Goal: Task Accomplishment & Management: Complete application form

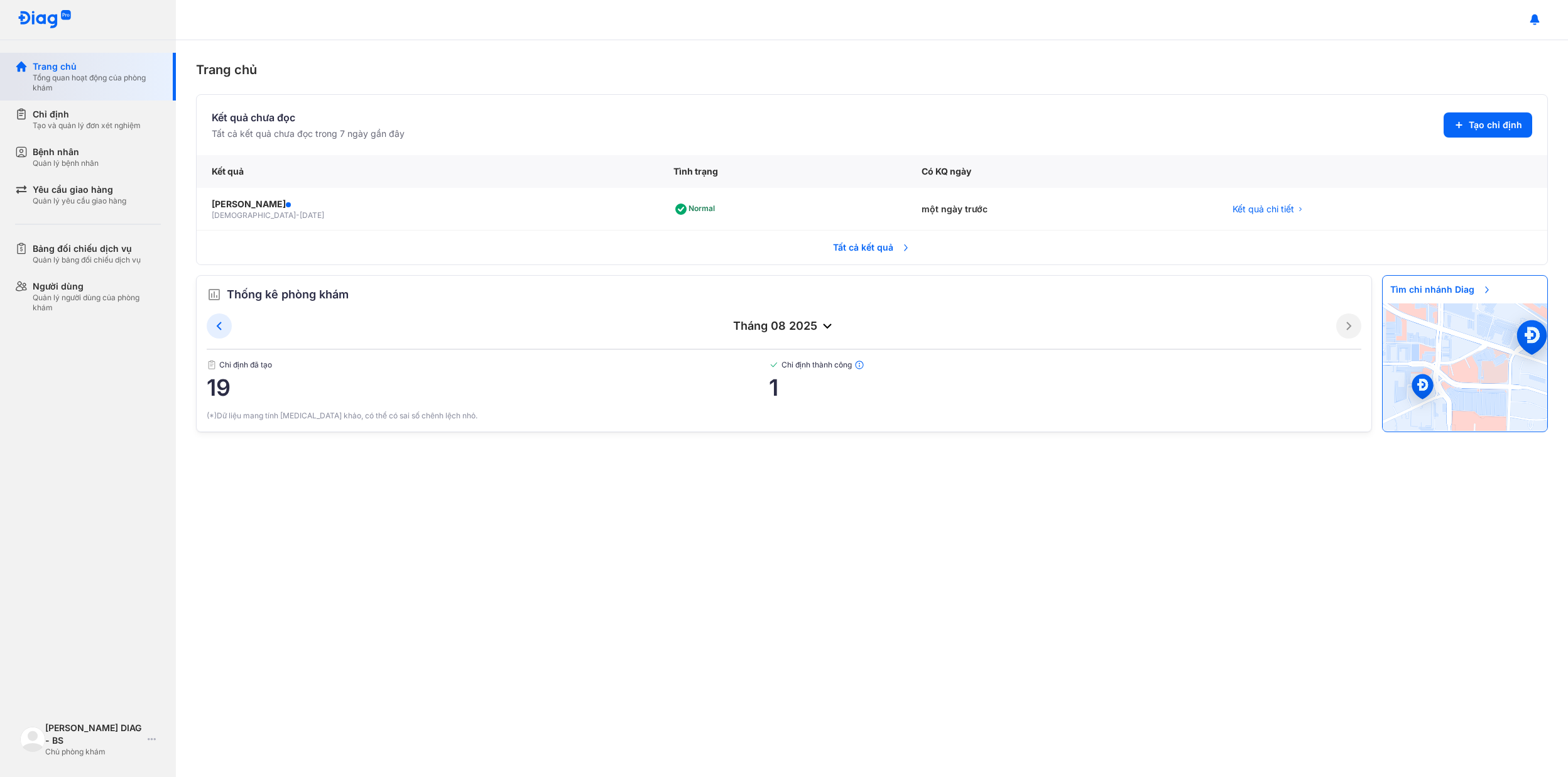
click at [60, 71] on div "Trang chủ" at bounding box center [97, 66] width 128 height 13
click at [96, 137] on div "Chỉ định Tạo và quản lý đơn xét nghiệm" at bounding box center [95, 119] width 161 height 38
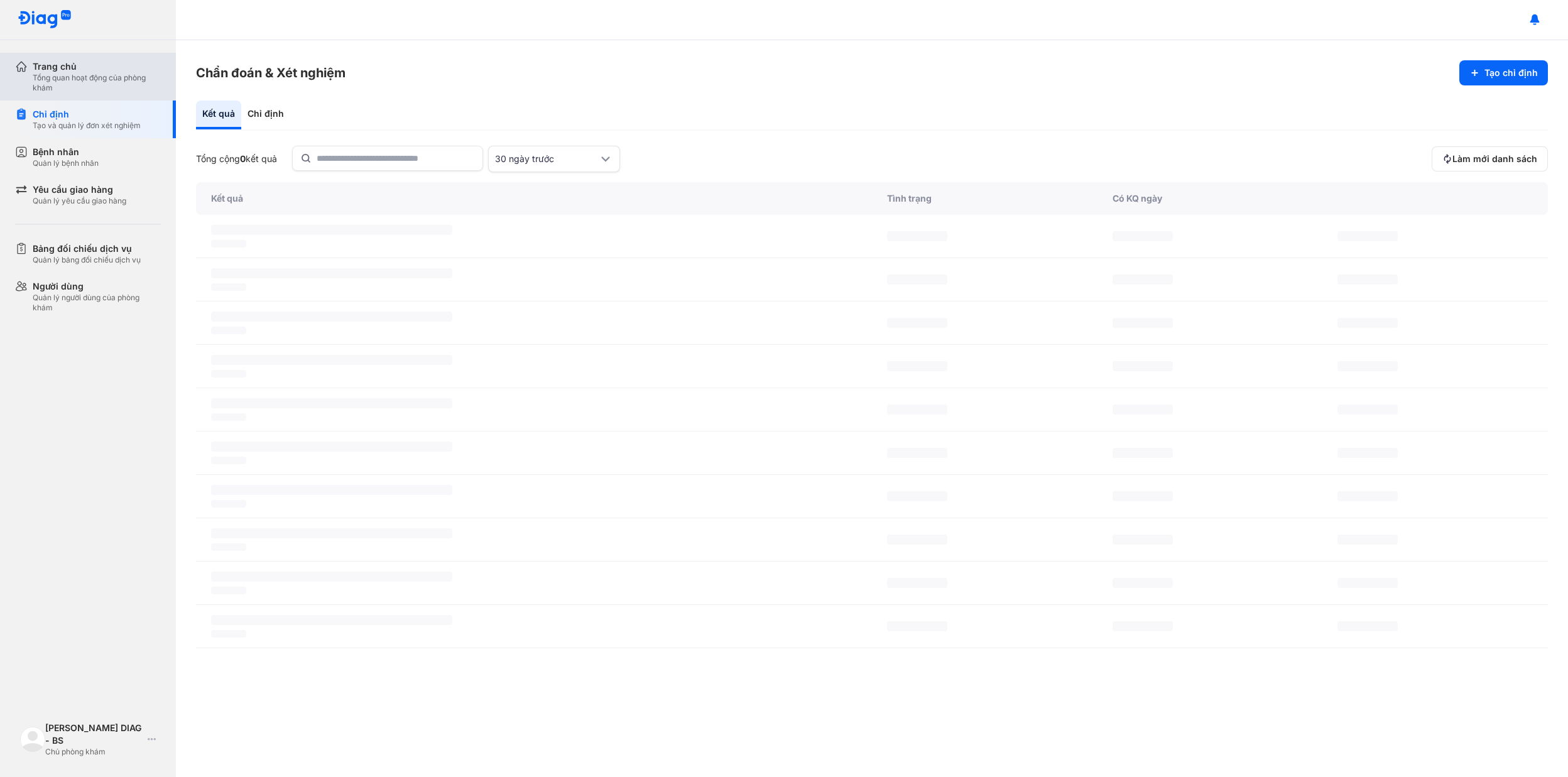
click at [93, 90] on div "Tổng quan hoạt động của phòng khám" at bounding box center [97, 83] width 128 height 20
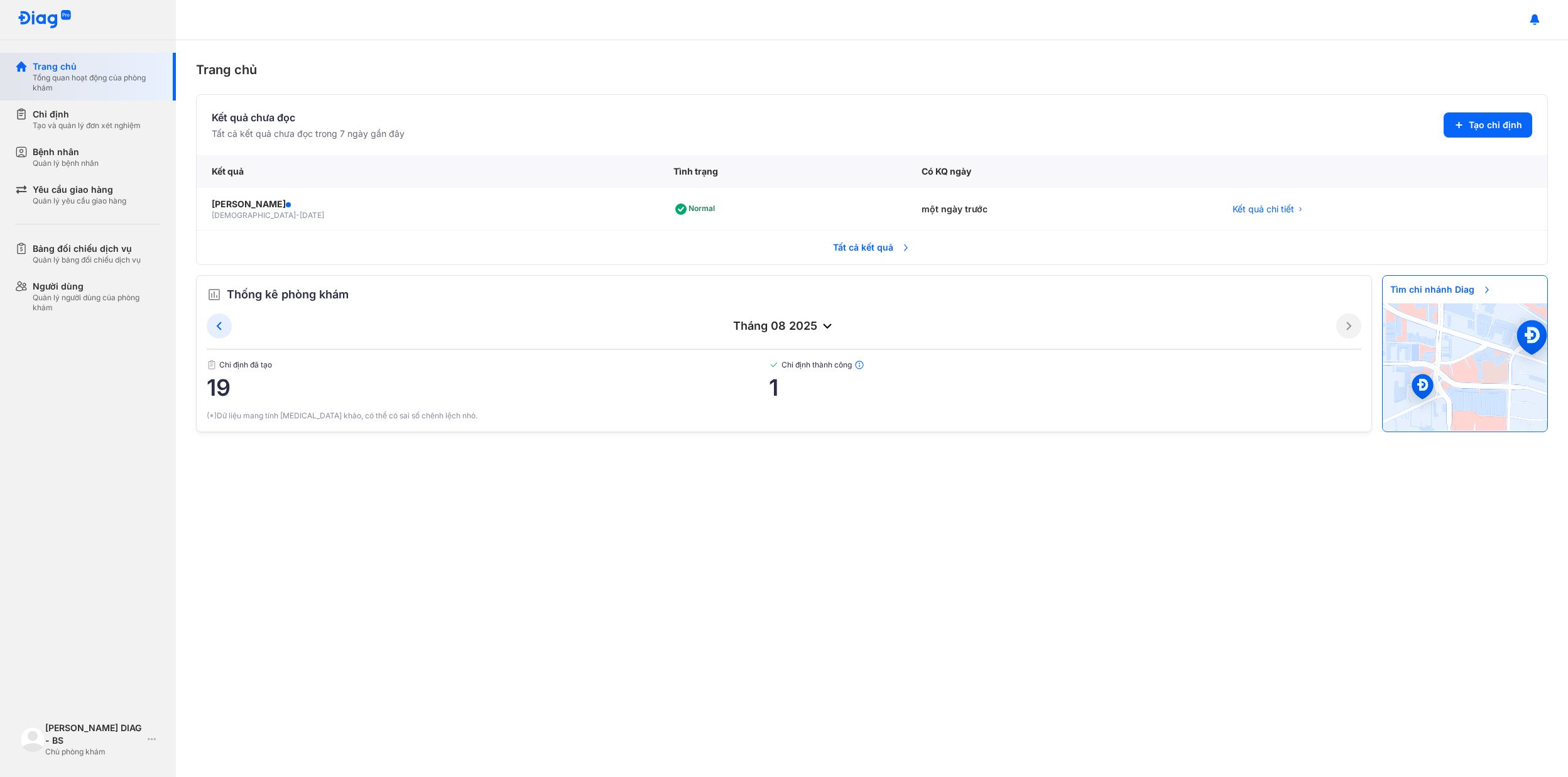
click at [63, 69] on div "Trang chủ" at bounding box center [97, 66] width 128 height 13
click at [60, 185] on div "Yêu cầu giao hàng" at bounding box center [79, 189] width 94 height 13
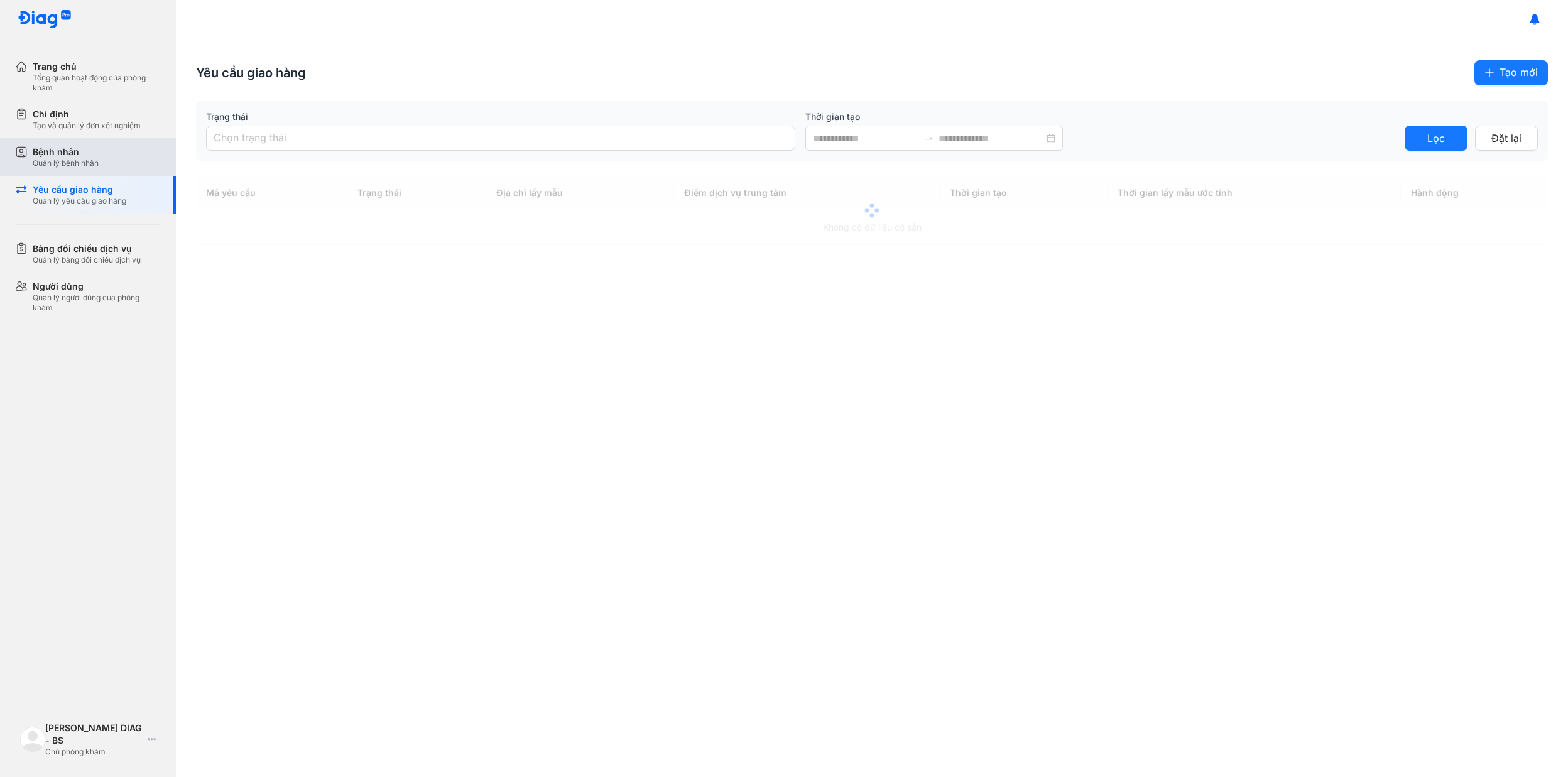
click at [48, 164] on div "Quản lý bệnh nhân" at bounding box center [66, 163] width 66 height 10
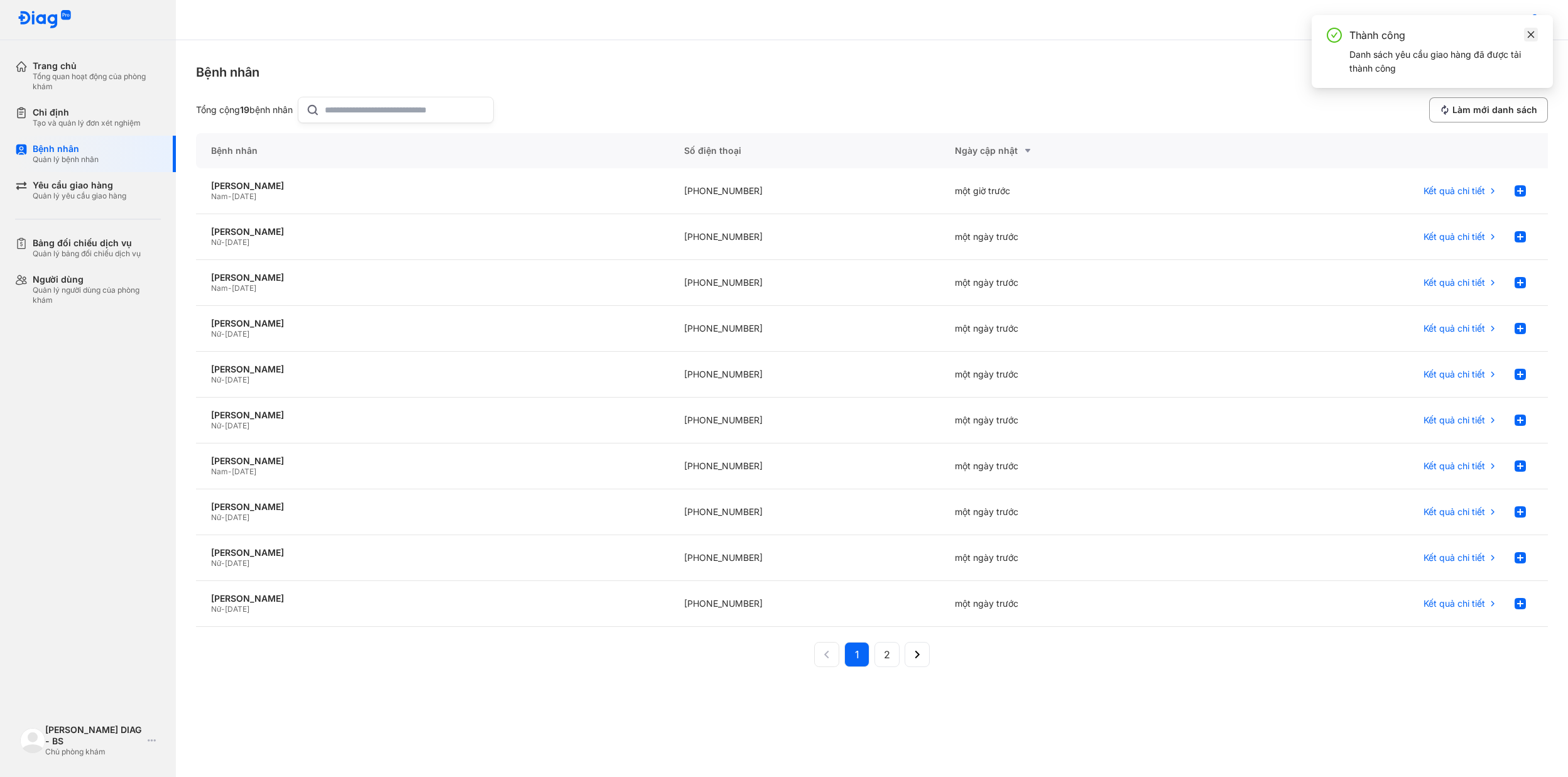
click at [1532, 38] on span at bounding box center [1531, 35] width 8 height 14
click at [1480, 63] on button "Thêm bệnh nhân" at bounding box center [1493, 72] width 109 height 24
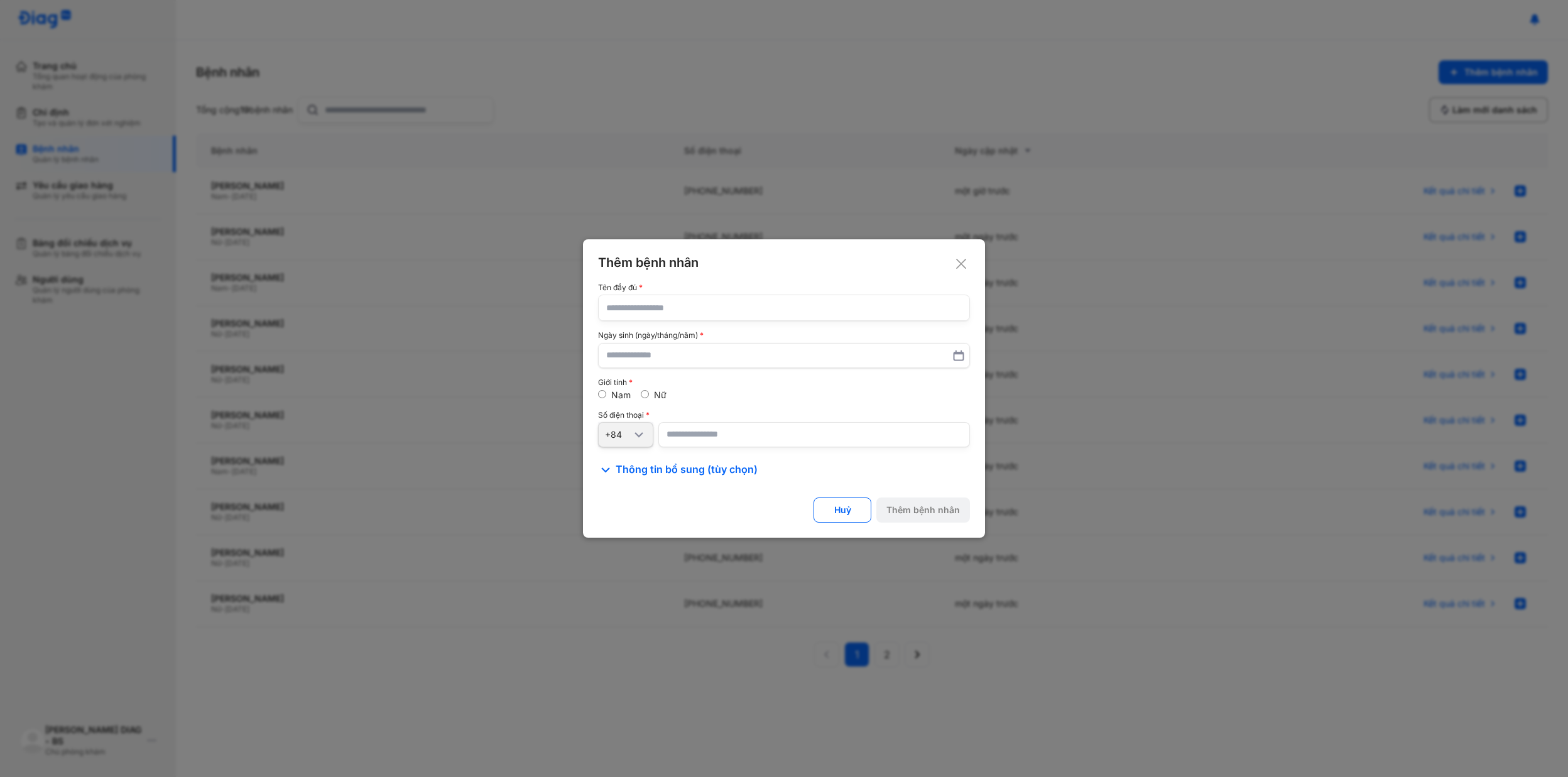
click at [710, 300] on input "text" at bounding box center [783, 307] width 356 height 25
paste input "**********"
type input "**********"
click at [959, 358] on icon at bounding box center [958, 355] width 13 height 13
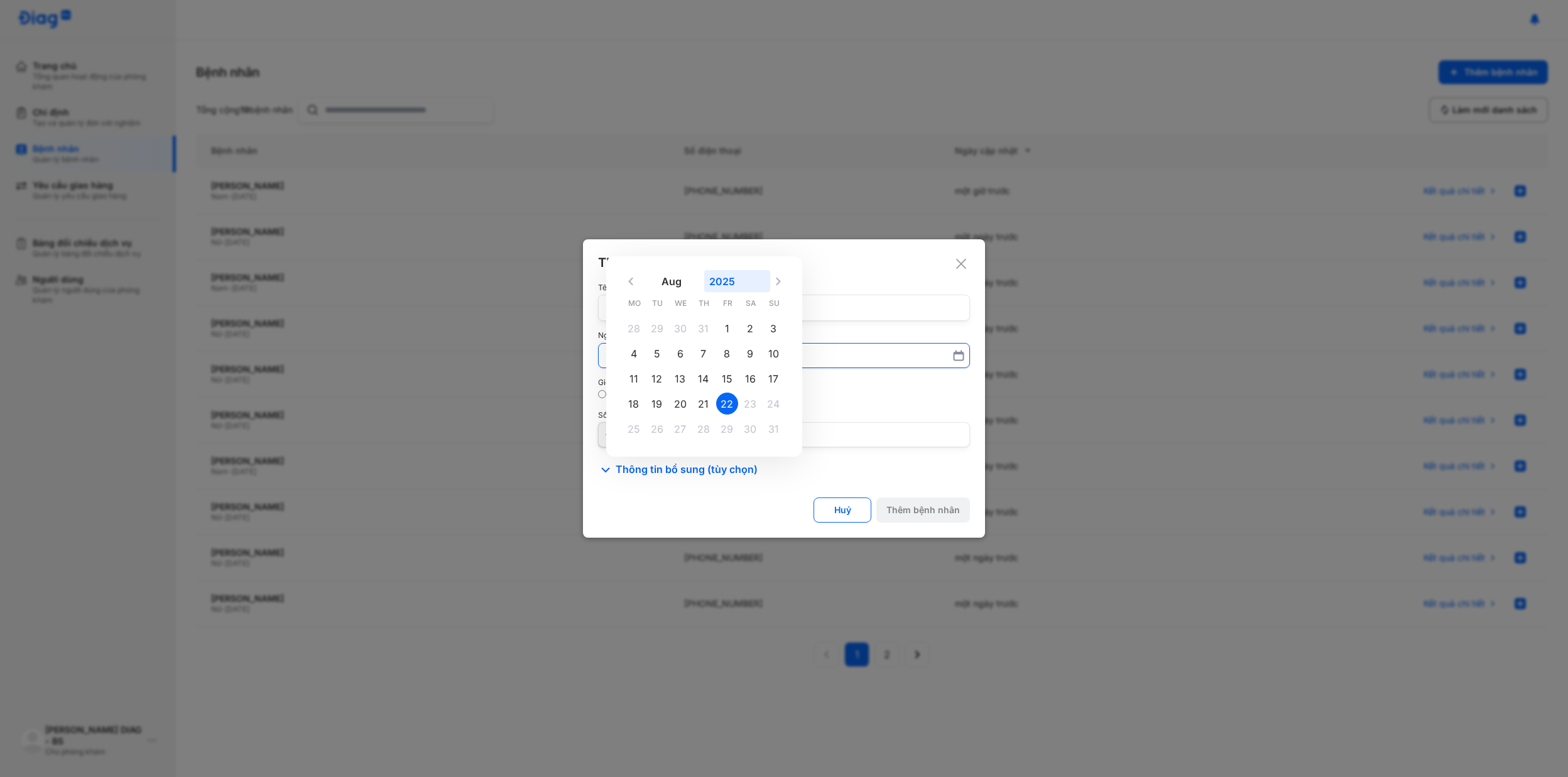
click at [732, 275] on button "2025" at bounding box center [737, 281] width 66 height 22
click at [651, 335] on div "2005" at bounding box center [645, 340] width 53 height 28
click at [651, 344] on input "[DATE] 1900 1901 1902 1903 1904 1905 1906 1907 1908 1909 1910 1911 1912 1913 19…" at bounding box center [783, 355] width 356 height 23
click at [672, 285] on button "Aug" at bounding box center [672, 281] width 66 height 22
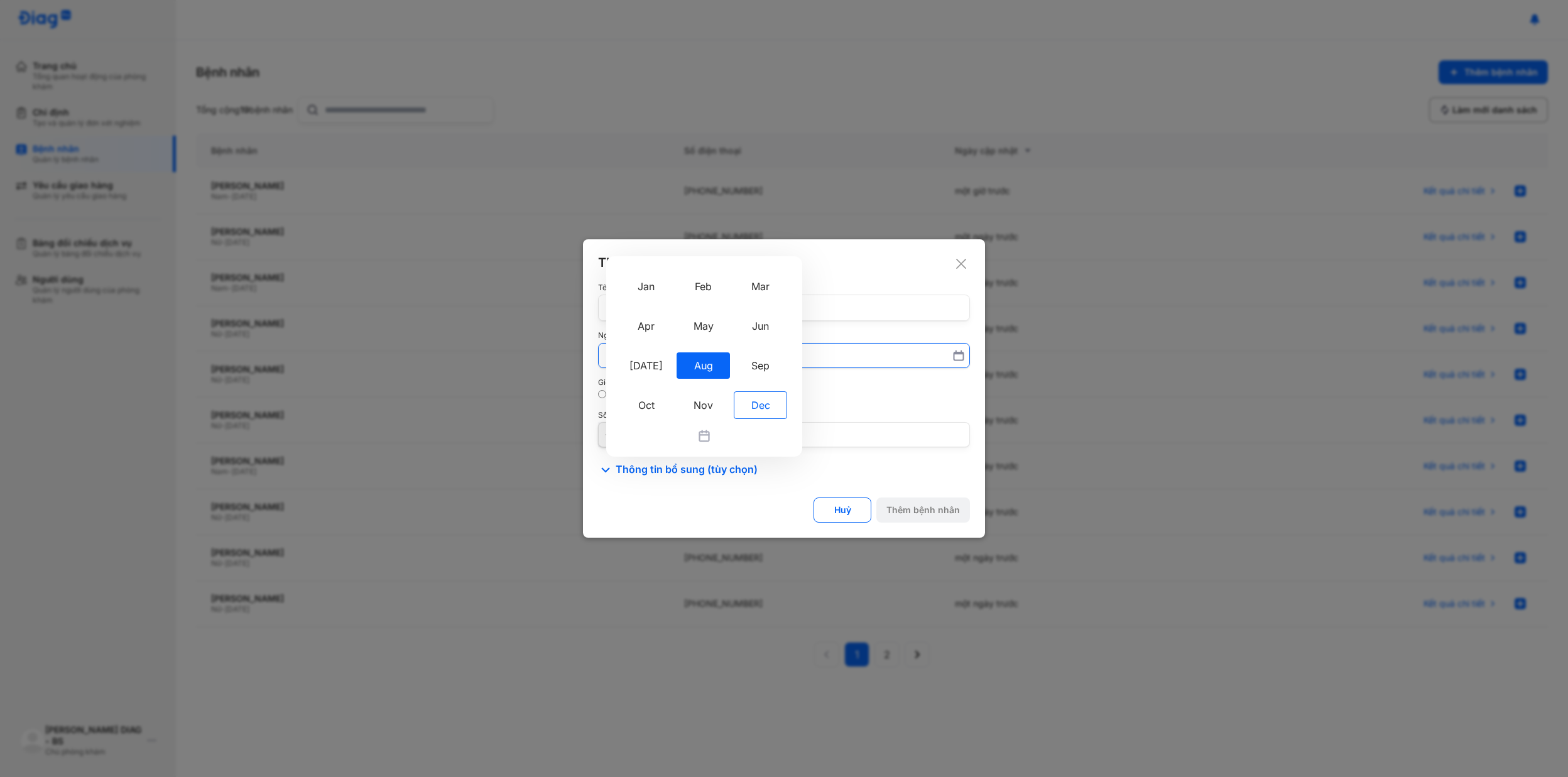
click at [765, 410] on div "Dec" at bounding box center [760, 405] width 53 height 28
click at [765, 367] on input "Aug Jan Feb Mar Apr May Jun [DATE] Aug Sep Oct Nov [DATE] Mo Tu We Th Fr Sa Su …" at bounding box center [783, 355] width 356 height 23
click at [677, 376] on div "14" at bounding box center [681, 378] width 22 height 22
type input "**********"
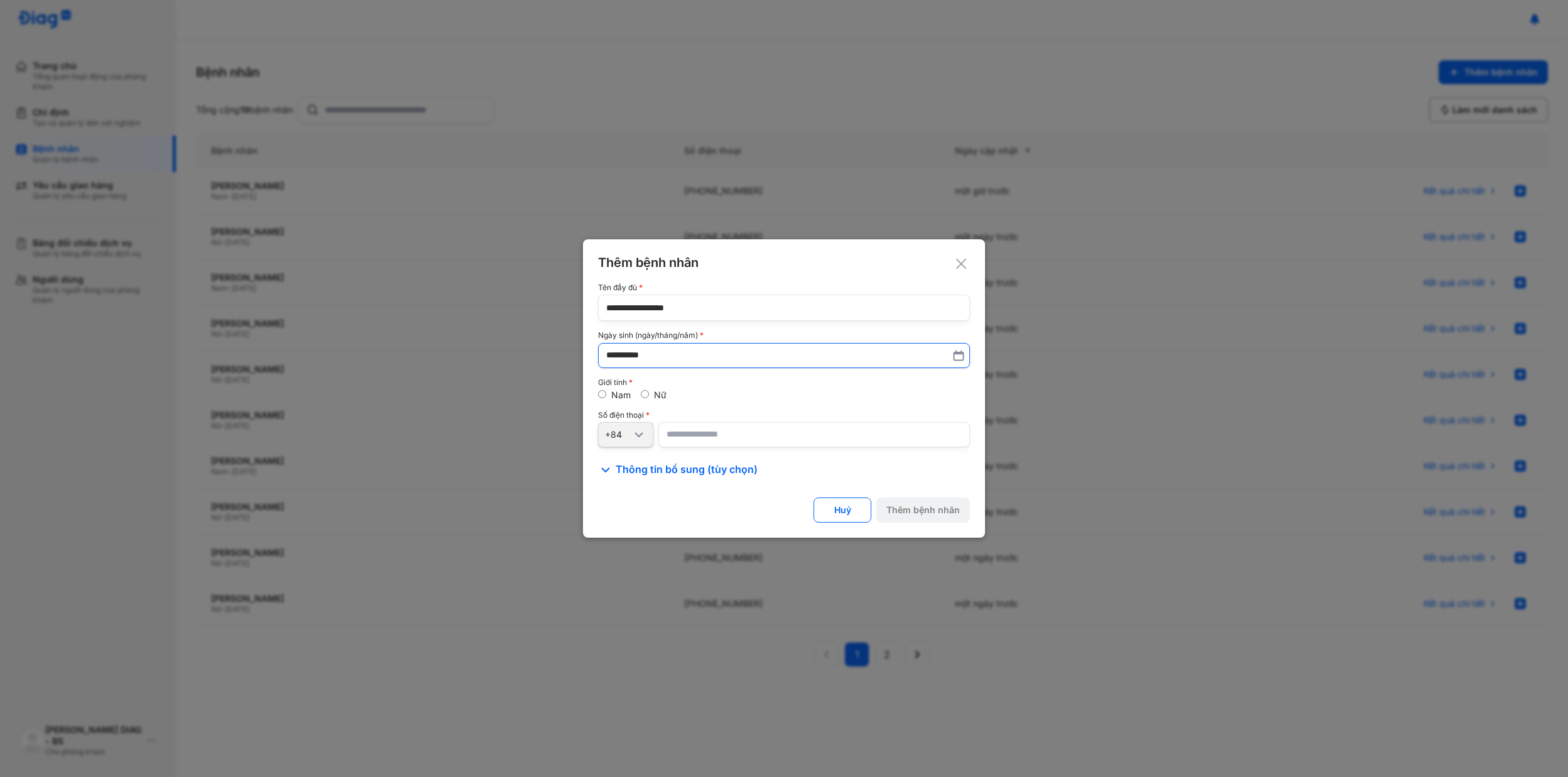
click at [694, 432] on input "number" at bounding box center [814, 435] width 312 height 25
paste input "**********"
type input "**********"
click at [649, 395] on div "Nữ" at bounding box center [653, 394] width 25 height 11
click at [910, 508] on div "Thêm bệnh nhân" at bounding box center [923, 509] width 74 height 11
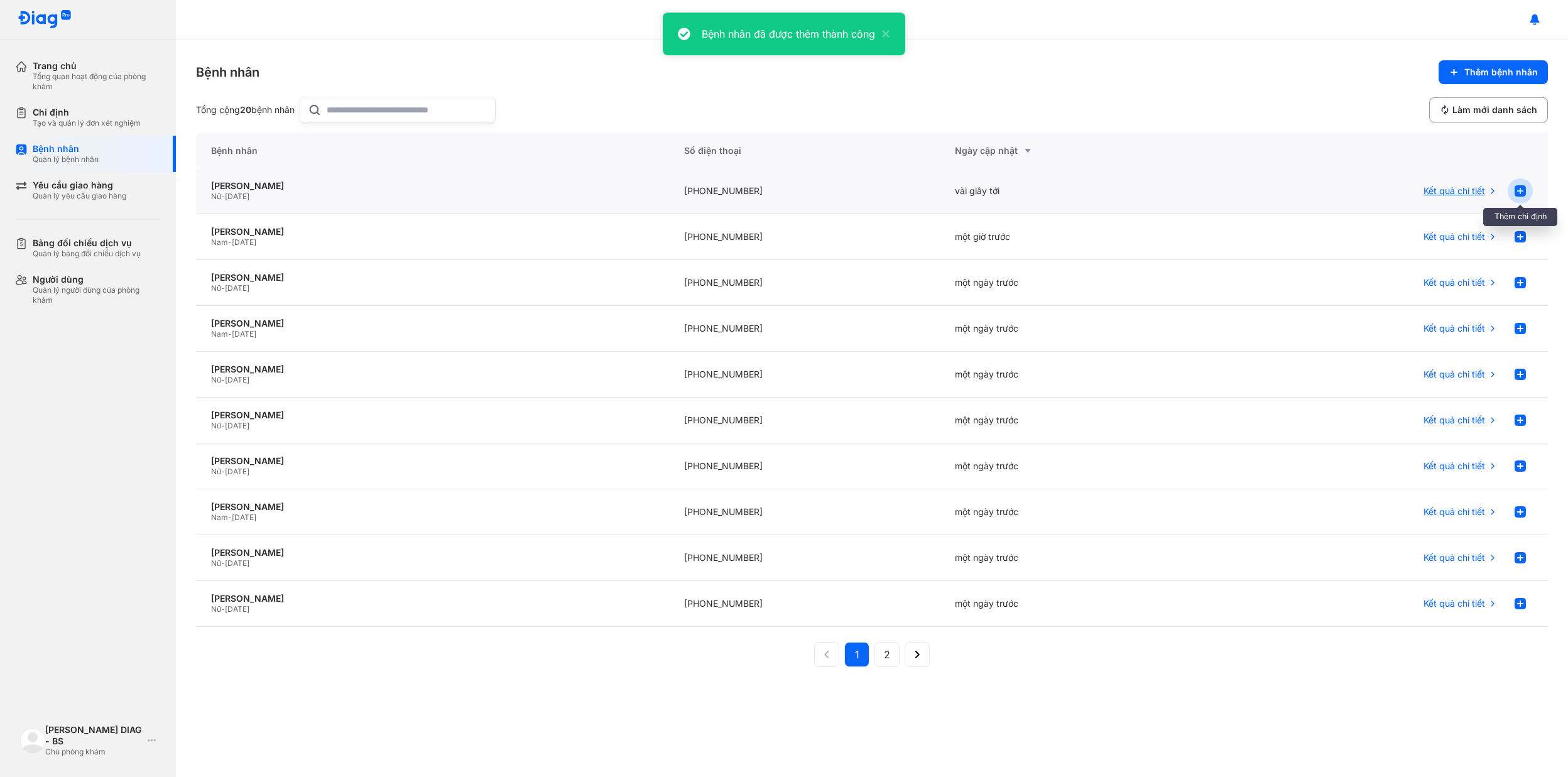
click at [1519, 192] on icon at bounding box center [1520, 191] width 15 height 15
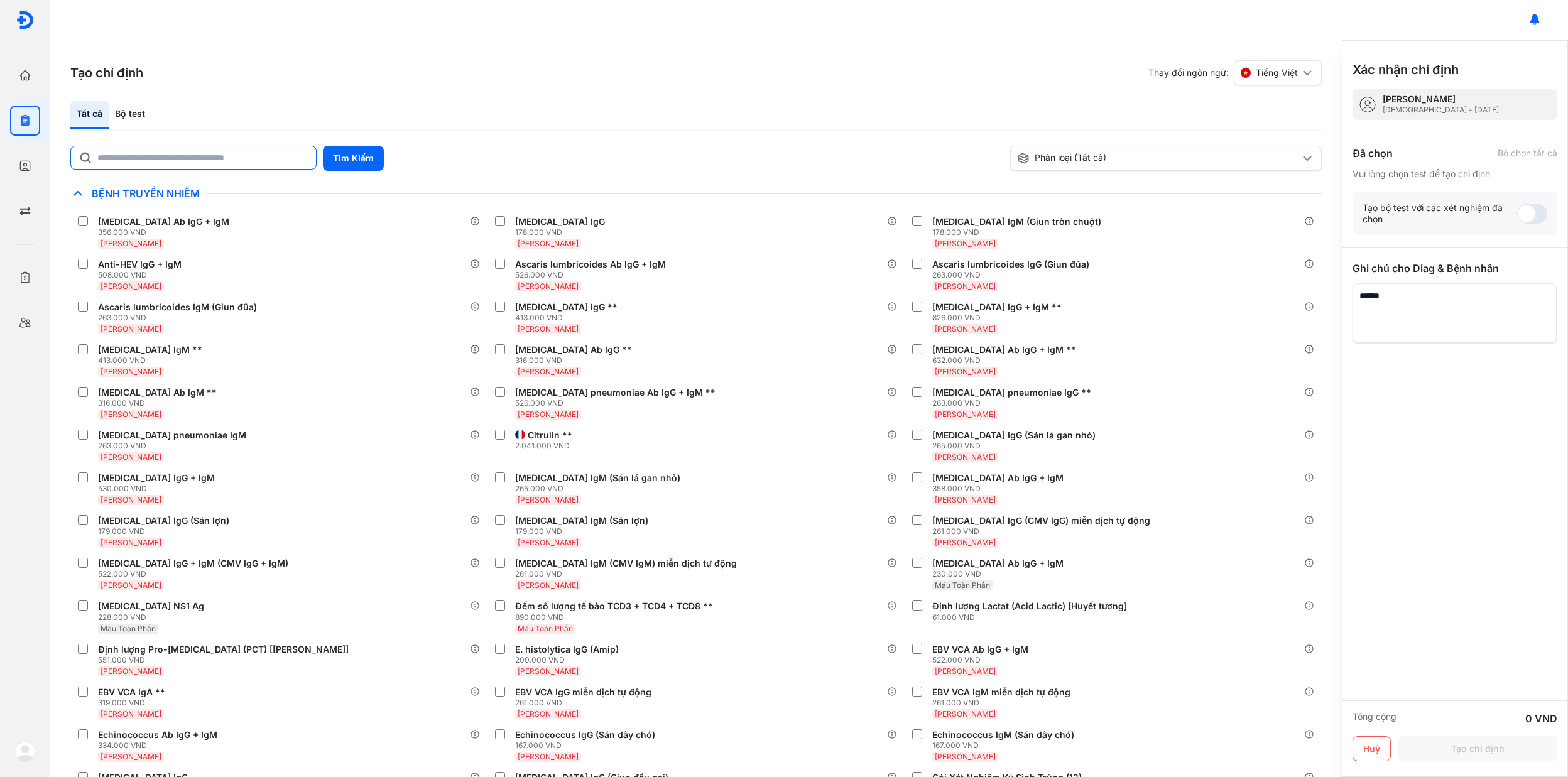
click at [243, 153] on input "text" at bounding box center [203, 157] width 211 height 23
type input "*********"
click at [335, 141] on div "Tất cả Bộ test ********* Tìm Kiếm Phân loại (Tất cả) Lưu làm chế độ xem mặc địn…" at bounding box center [695, 438] width 1251 height 676
click at [340, 149] on button "Tìm Kiếm" at bounding box center [353, 158] width 61 height 25
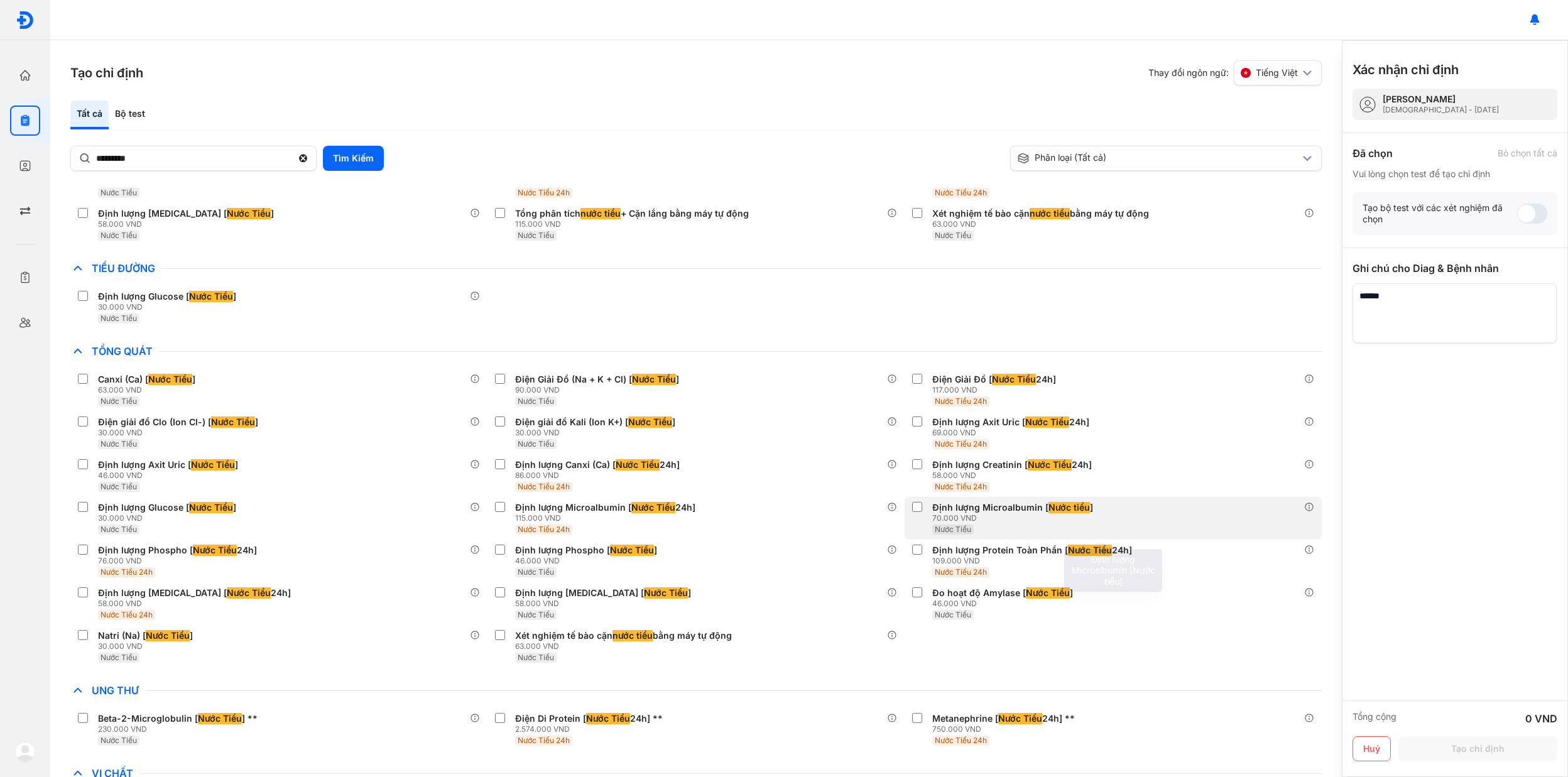
scroll to position [885, 0]
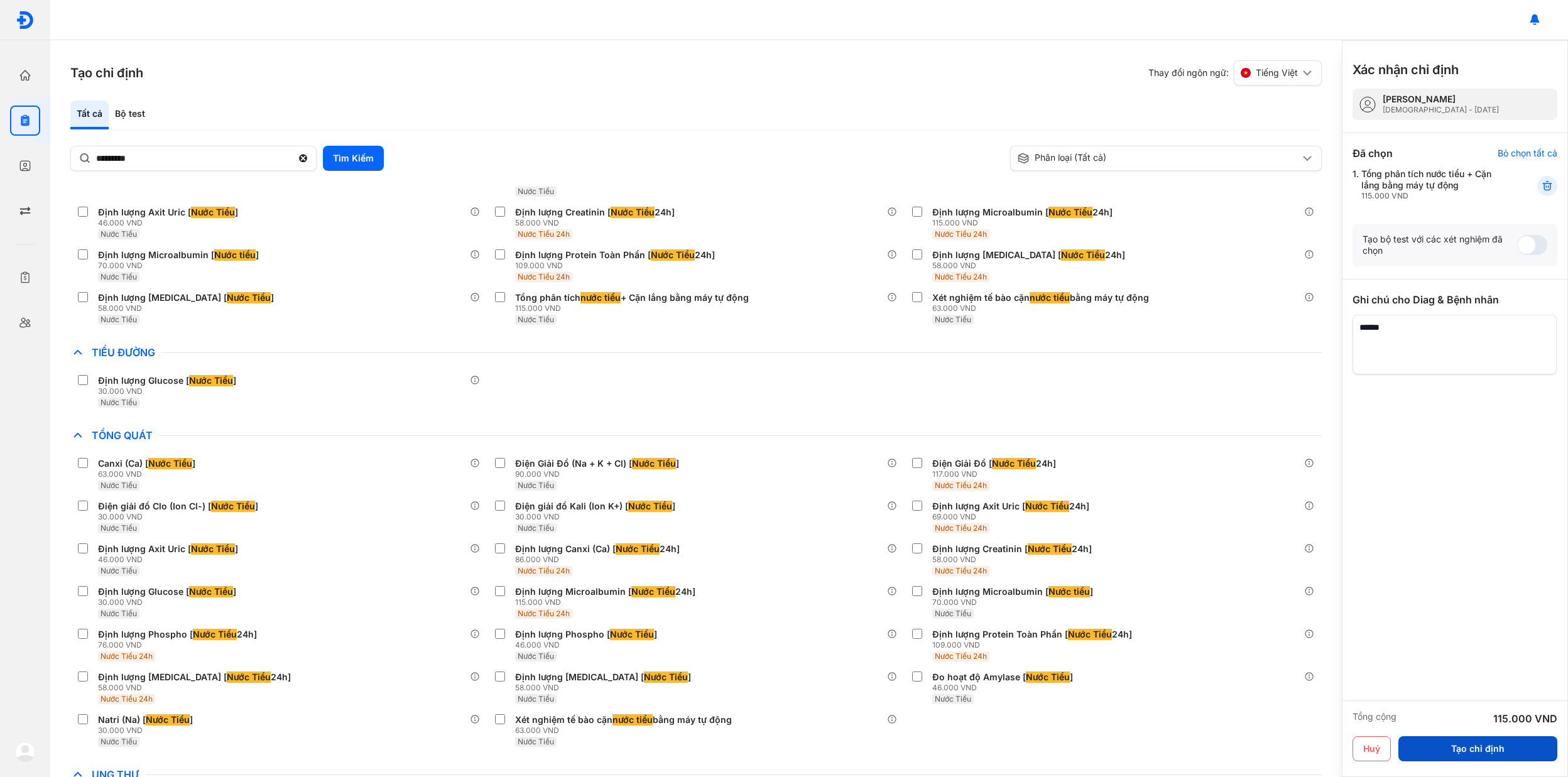
click at [1458, 740] on button "Tạo chỉ định" at bounding box center [1478, 748] width 159 height 25
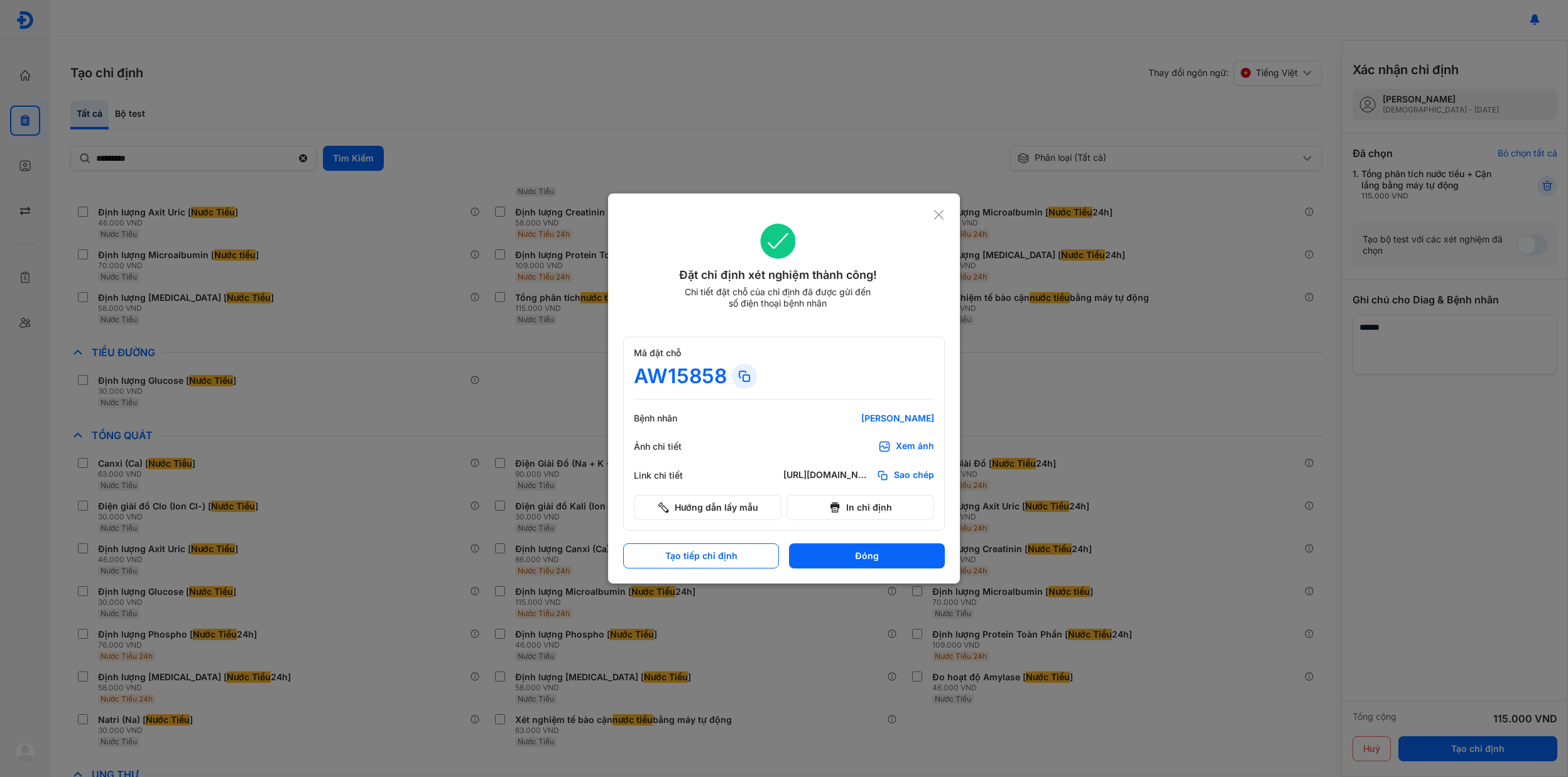
click at [740, 378] on icon at bounding box center [744, 376] width 15 height 15
click at [944, 215] on icon at bounding box center [939, 215] width 12 height 13
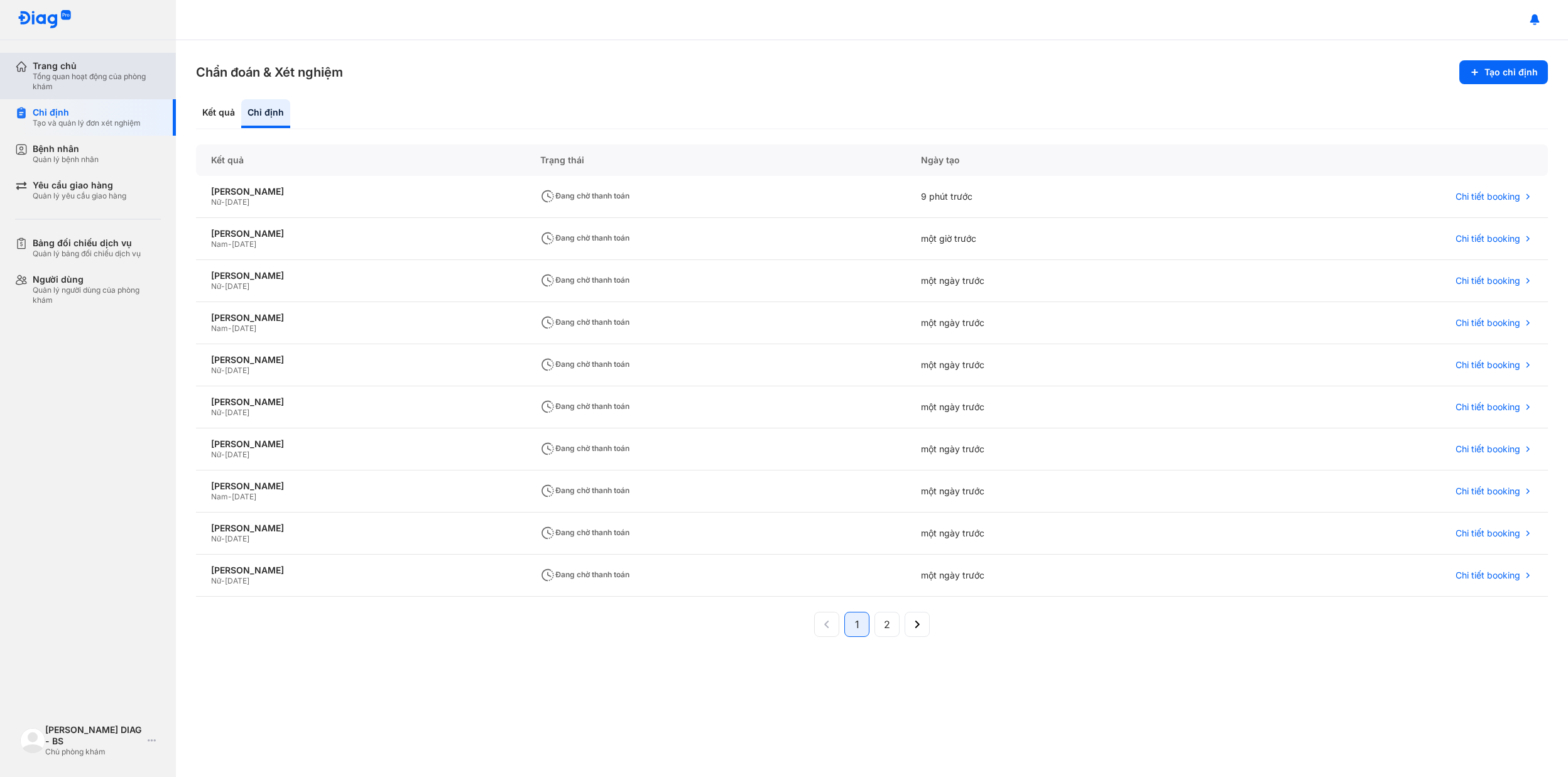
click at [96, 57] on div "Trang chủ Tổng quan hoạt động của phòng khám" at bounding box center [95, 75] width 161 height 46
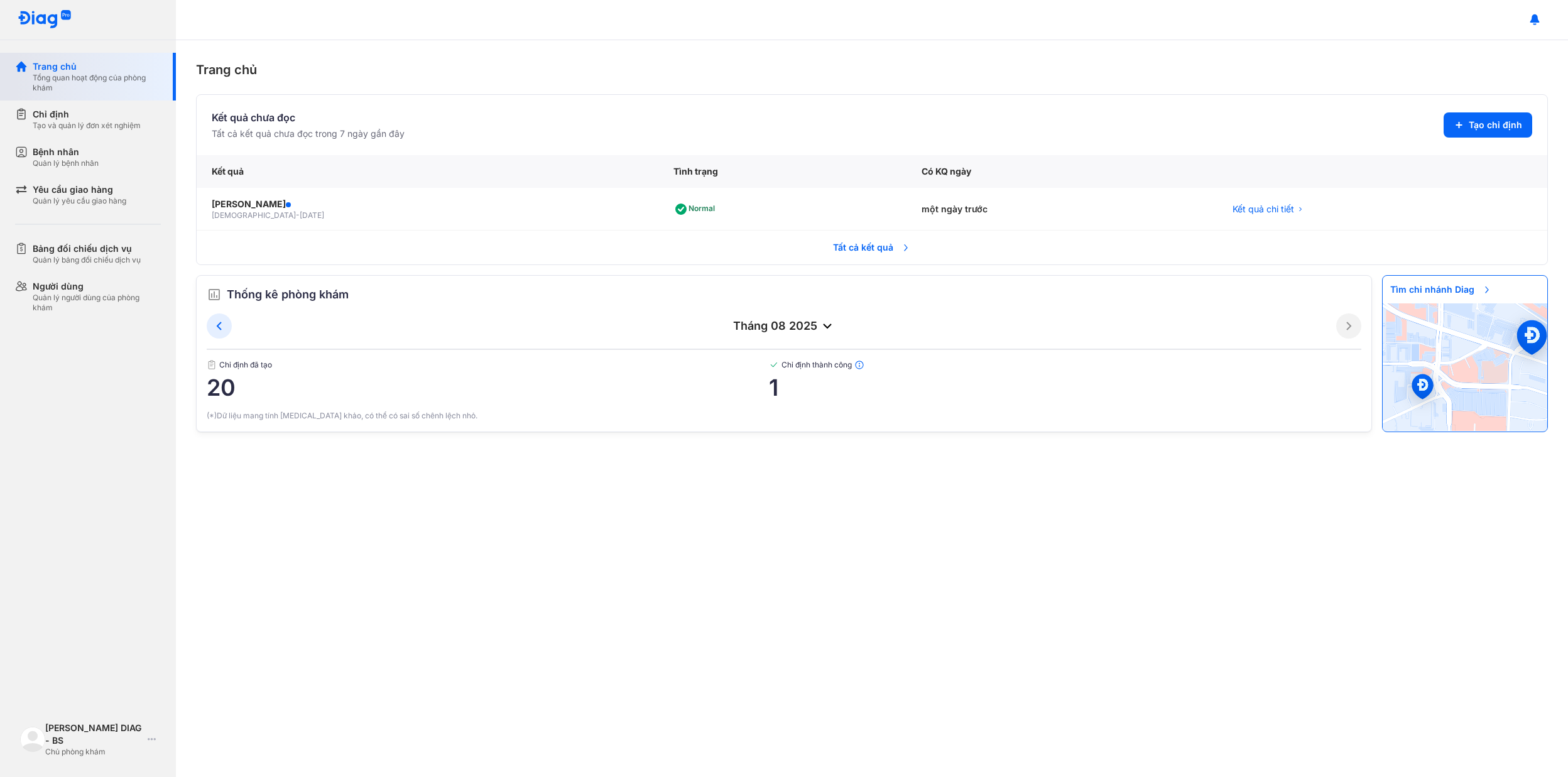
click at [91, 60] on div "Trang chủ" at bounding box center [97, 66] width 128 height 13
click at [83, 129] on div "Chỉ định Tạo và quản lý đơn xét nghiệm" at bounding box center [95, 119] width 161 height 38
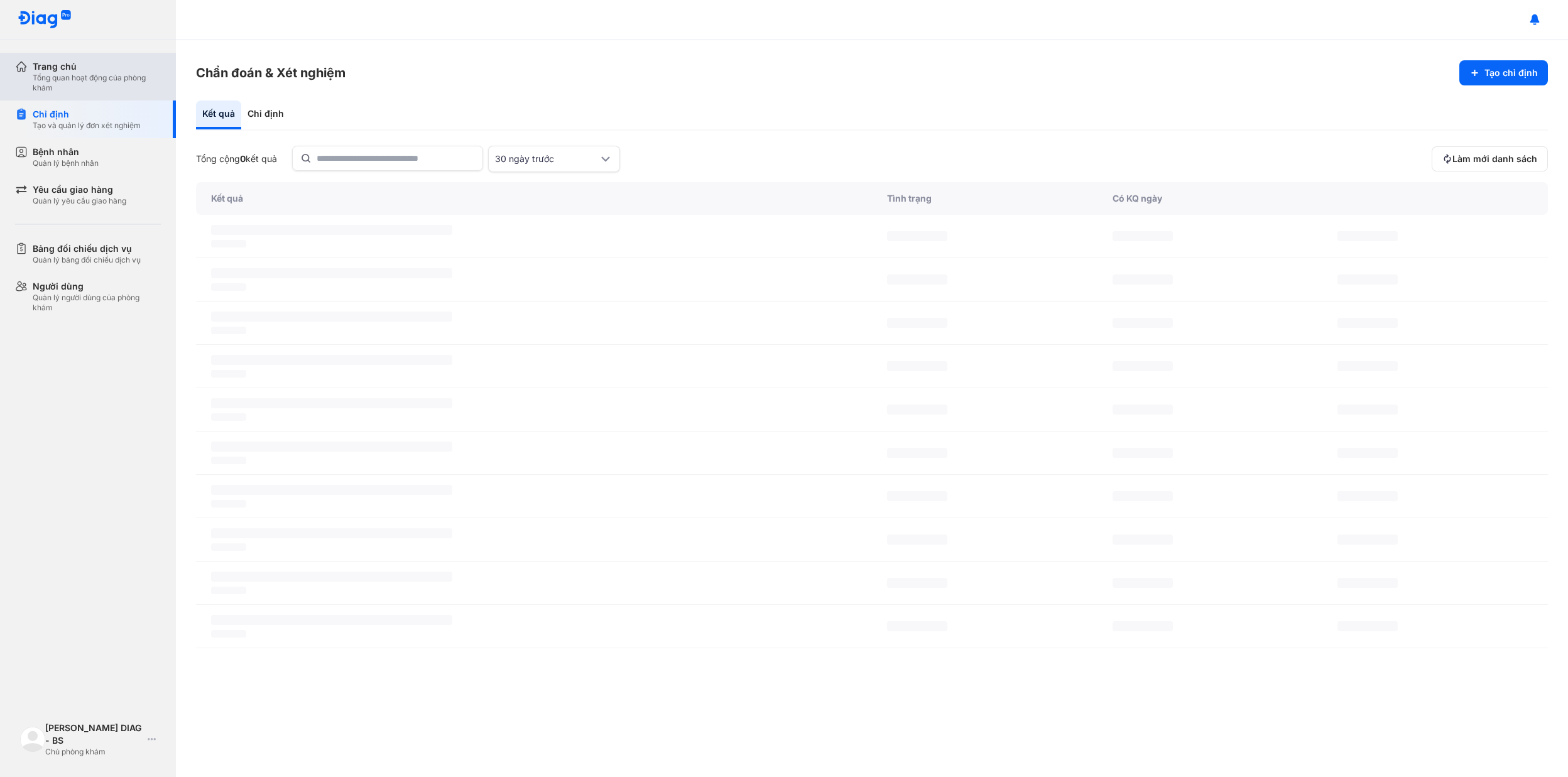
click at [99, 73] on div "Tổng quan hoạt động của phòng khám" at bounding box center [97, 83] width 128 height 20
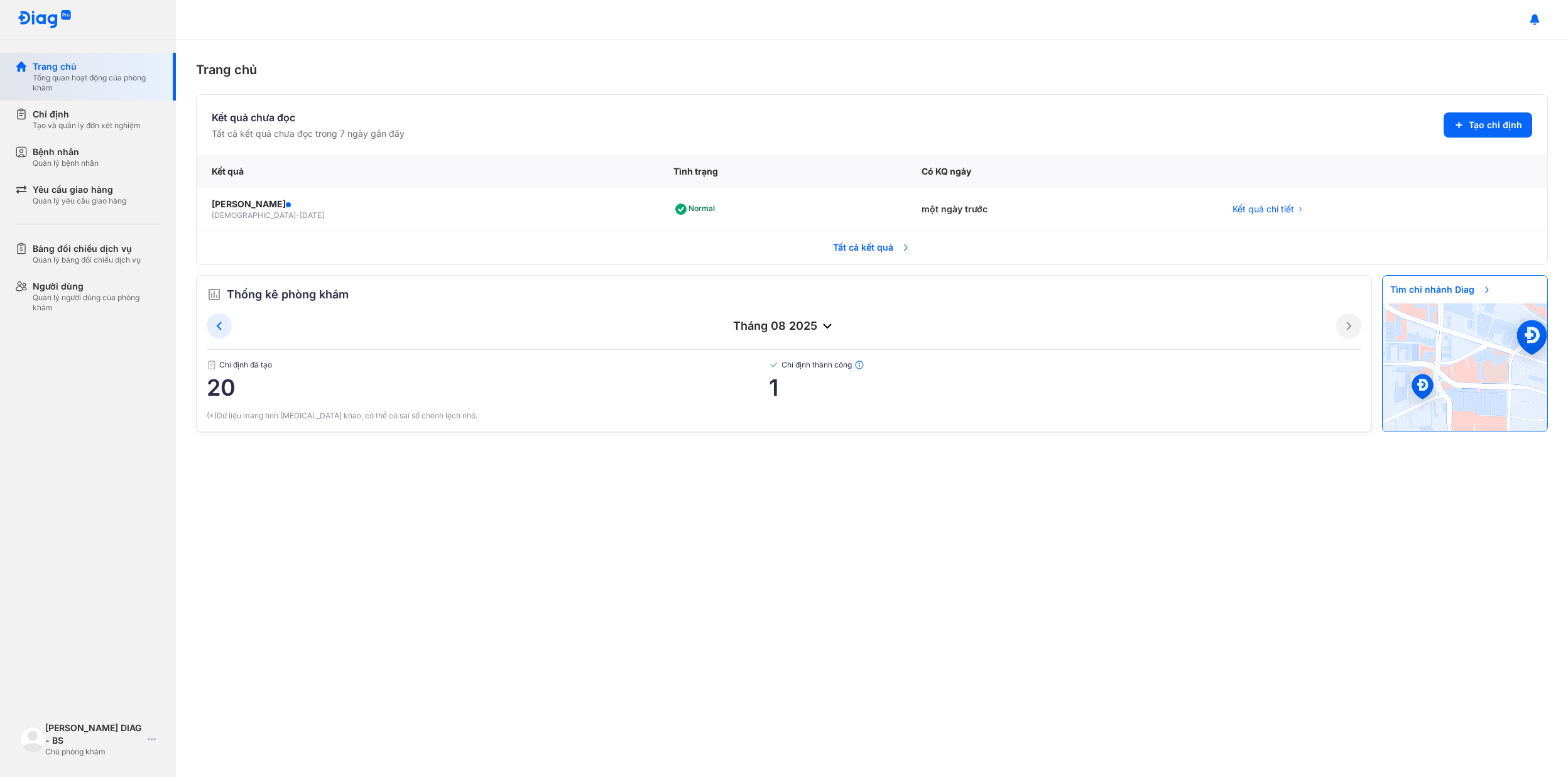
click at [112, 81] on div "Tổng quan hoạt động của phòng khám" at bounding box center [97, 83] width 128 height 20
click at [35, 738] on img at bounding box center [33, 739] width 25 height 25
click at [87, 697] on div "Đăng xuất" at bounding box center [122, 692] width 200 height 30
